Goal: Information Seeking & Learning: Learn about a topic

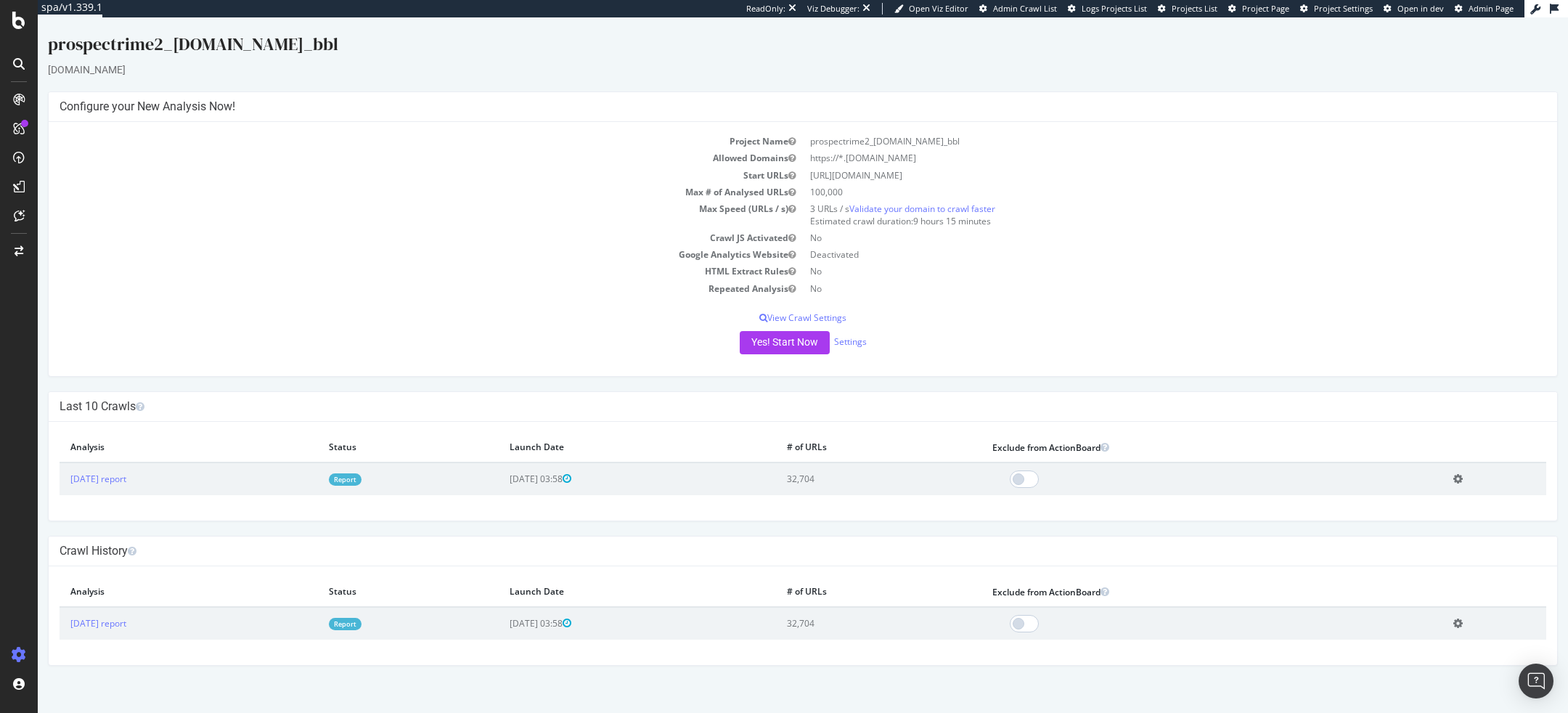
click at [942, 76] on div "chullanka.com" at bounding box center [803, 70] width 1509 height 15
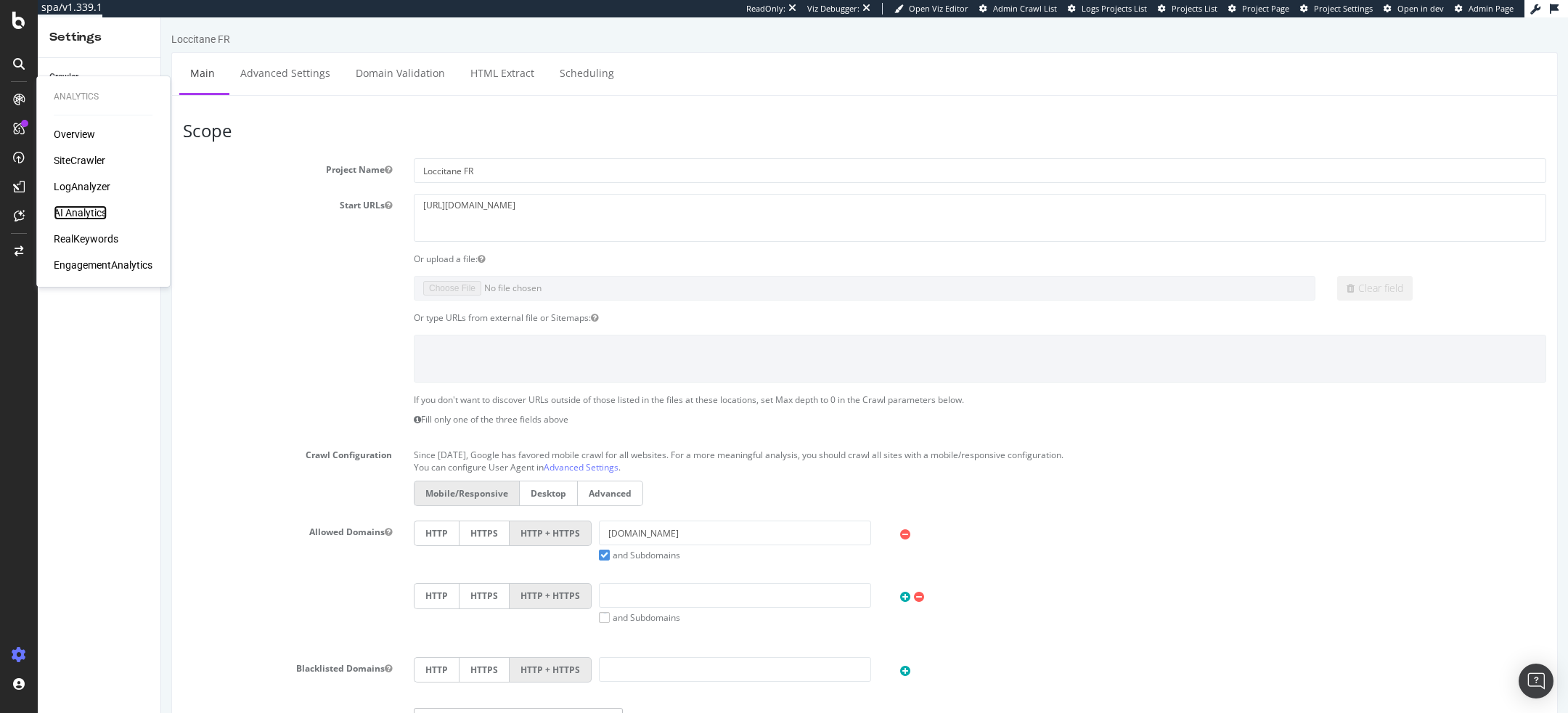
click at [76, 212] on div "AI Analytics" at bounding box center [80, 213] width 53 height 15
